Goal: Task Accomplishment & Management: Complete application form

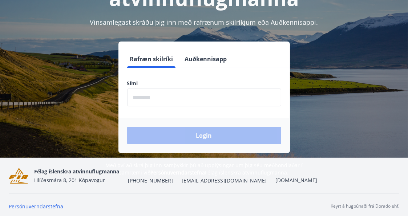
scroll to position [90, 0]
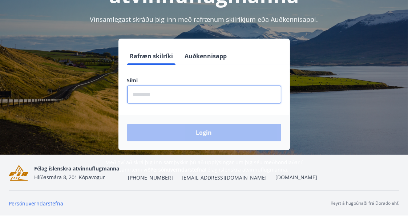
click at [143, 96] on input "phone" at bounding box center [204, 94] width 154 height 18
type input "********"
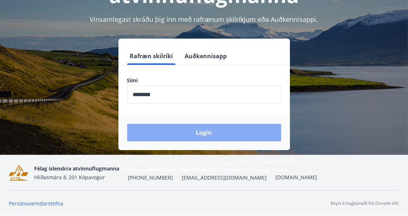
click at [205, 130] on button "Login" at bounding box center [204, 132] width 154 height 17
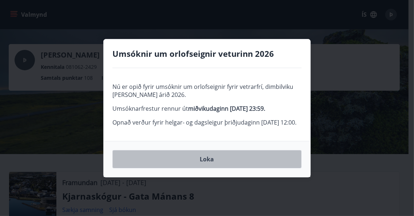
click at [205, 164] on button "Loka" at bounding box center [206, 159] width 189 height 18
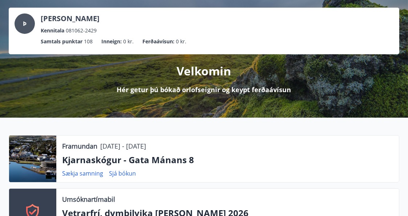
scroll to position [36, 0]
